Goal: Navigation & Orientation: Find specific page/section

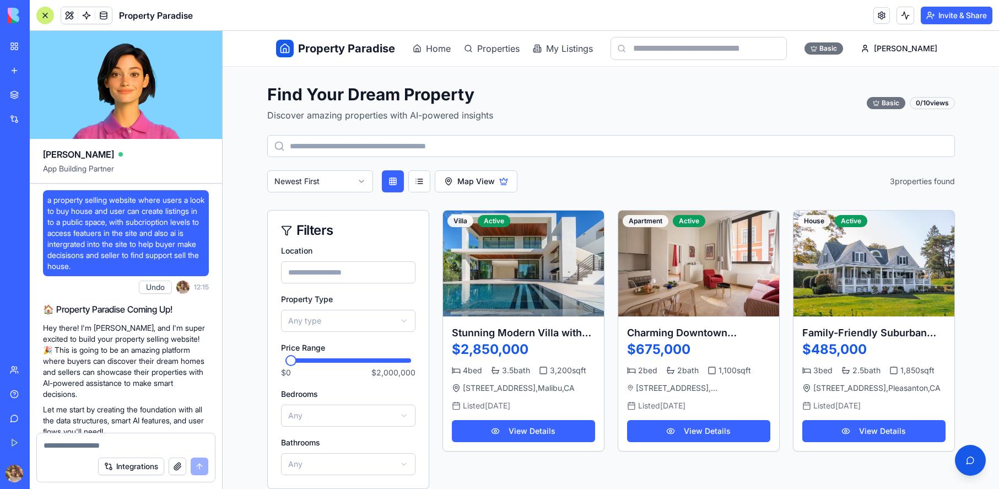
scroll to position [1709, 0]
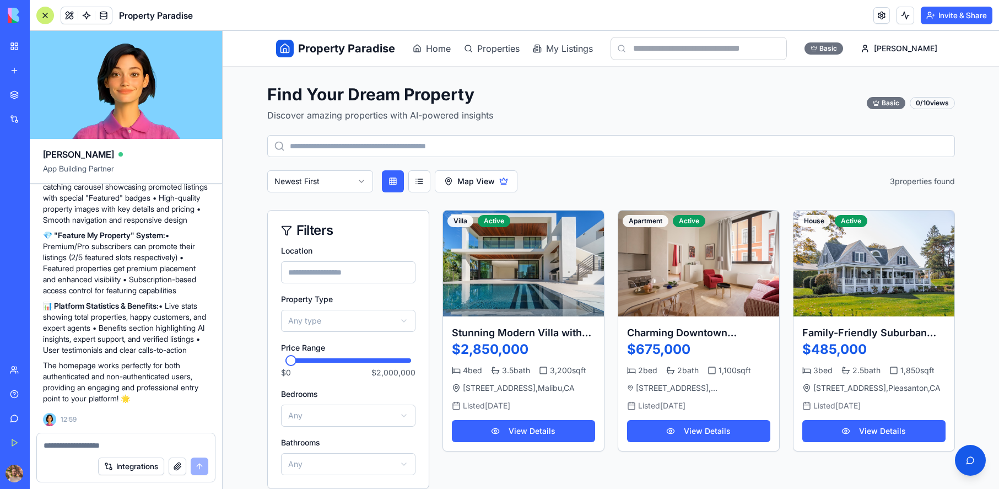
click at [139, 443] on textarea at bounding box center [126, 445] width 165 height 11
drag, startPoint x: 139, startPoint y: 443, endPoint x: 148, endPoint y: 426, distance: 19.5
click at [139, 443] on textarea at bounding box center [126, 445] width 165 height 11
click at [439, 52] on span "Home" at bounding box center [438, 48] width 25 height 13
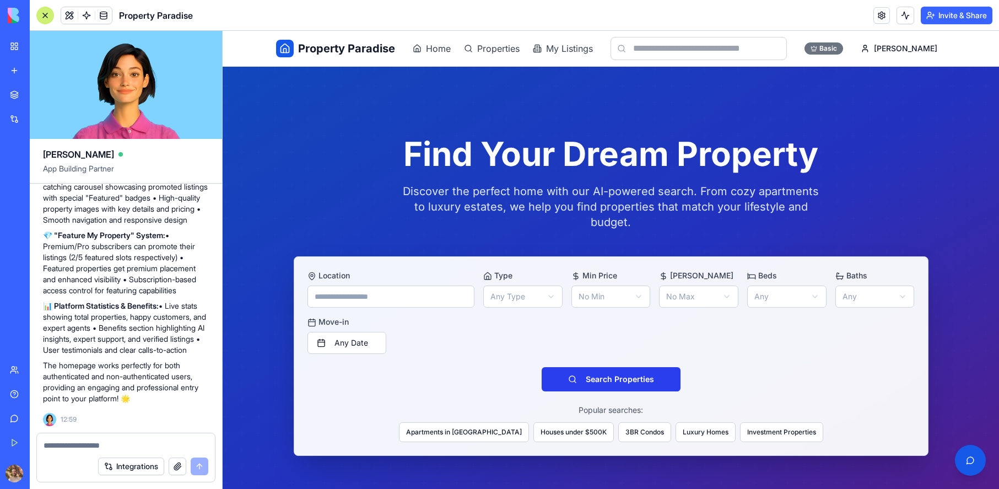
click at [618, 367] on button "Search Properties" at bounding box center [611, 379] width 139 height 24
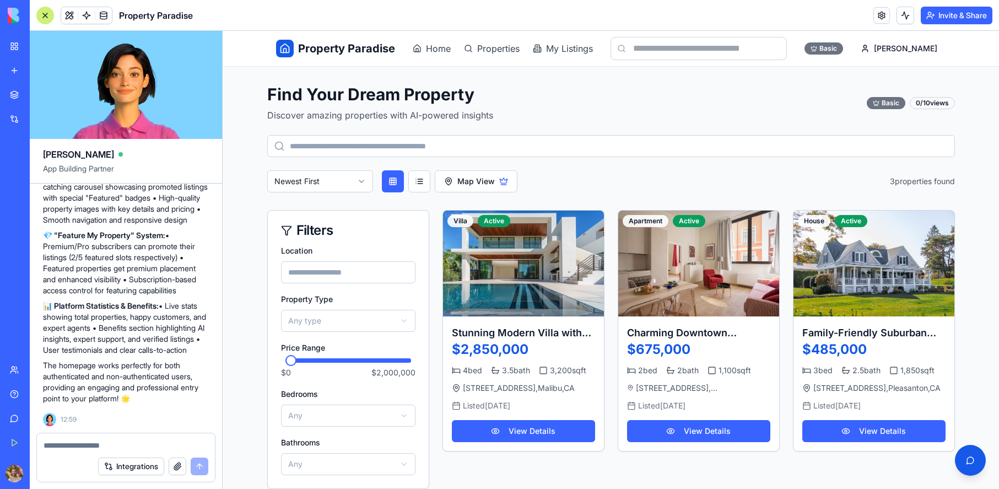
click at [138, 442] on textarea at bounding box center [126, 445] width 165 height 11
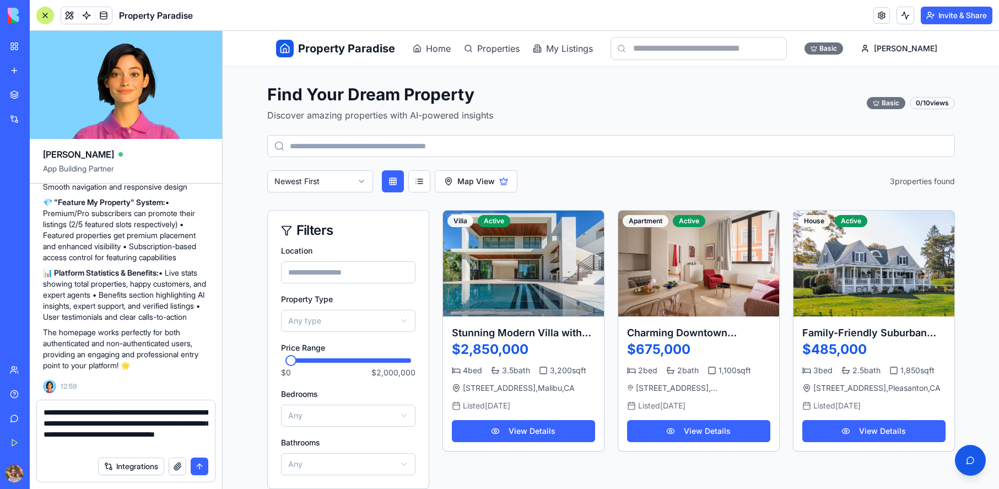
type textarea "**********"
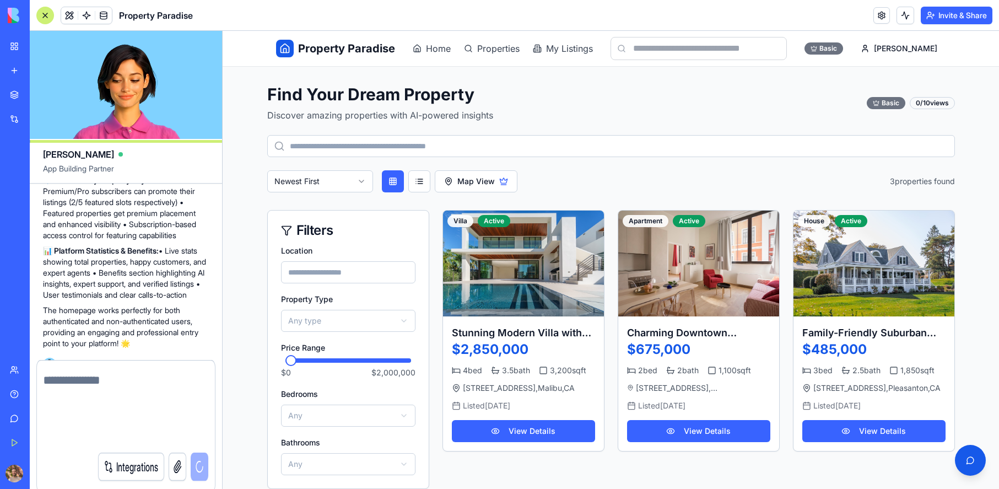
scroll to position [1783, 0]
